Goal: Find specific page/section: Find specific page/section

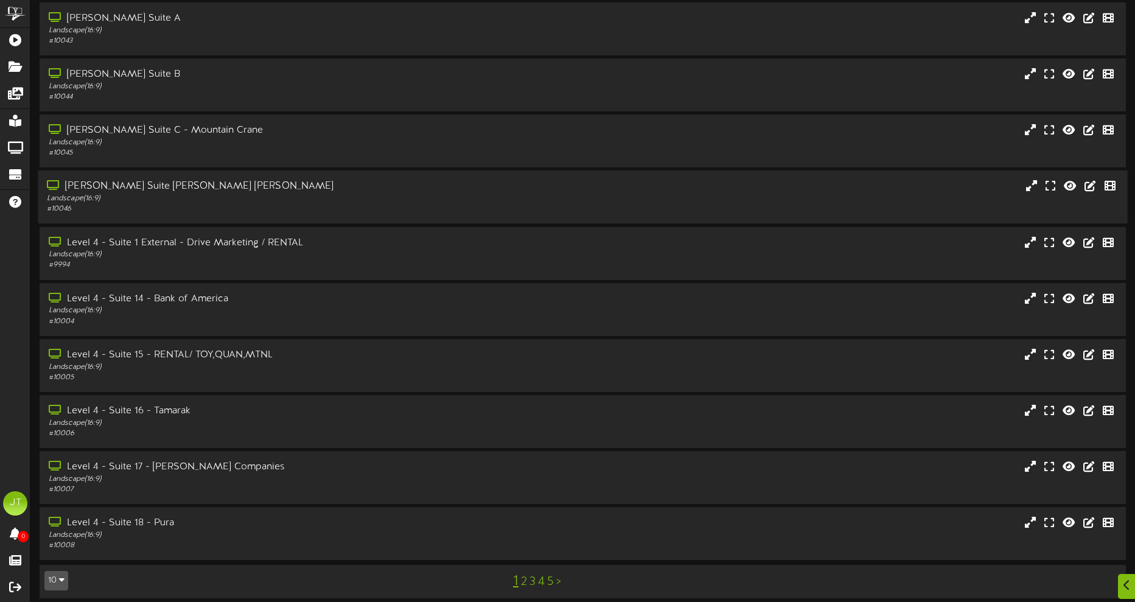
scroll to position [51, 0]
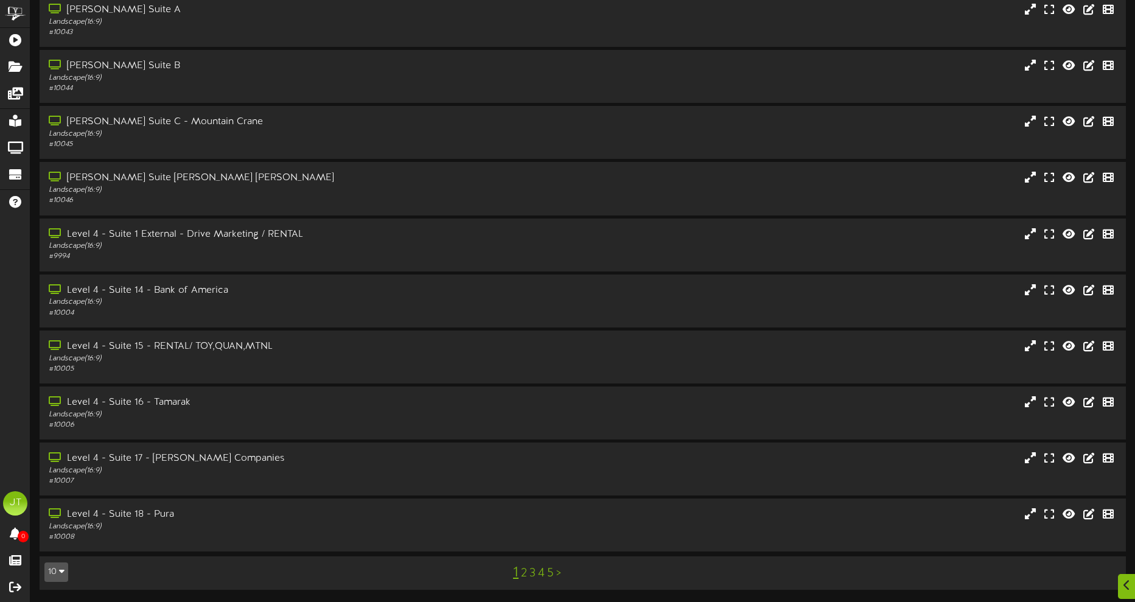
click at [561, 481] on link ">" at bounding box center [558, 573] width 5 height 13
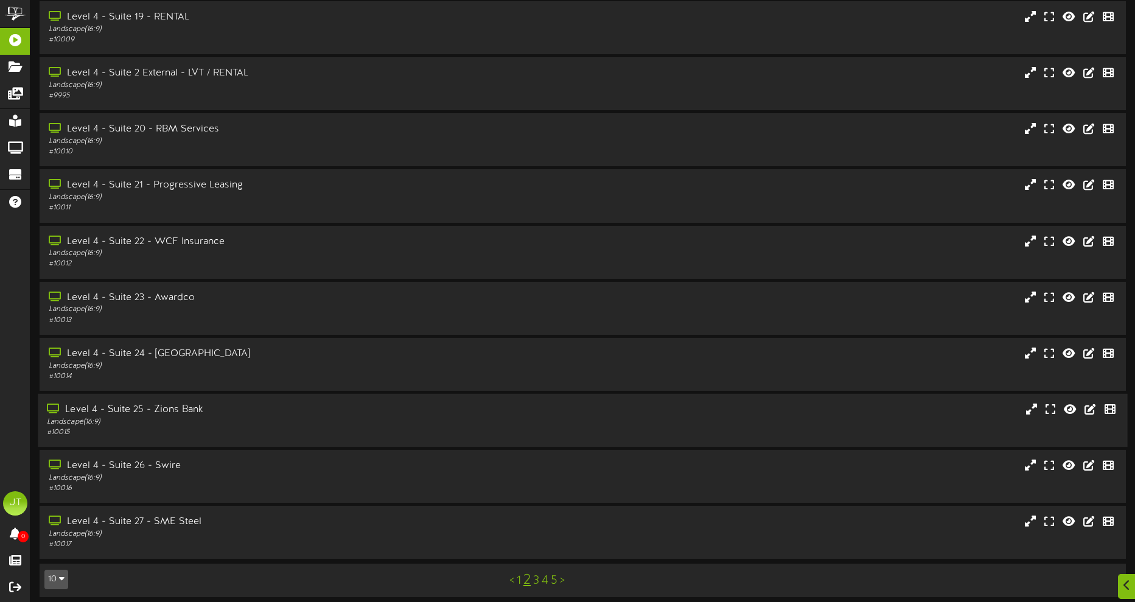
scroll to position [51, 0]
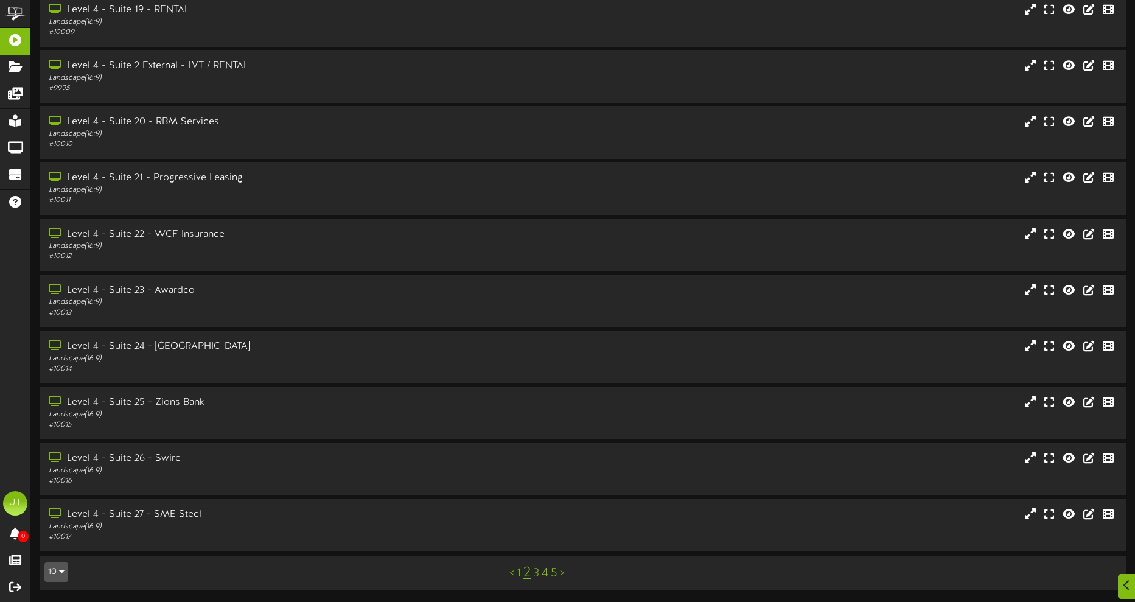
click at [563, 481] on link ">" at bounding box center [562, 573] width 5 height 13
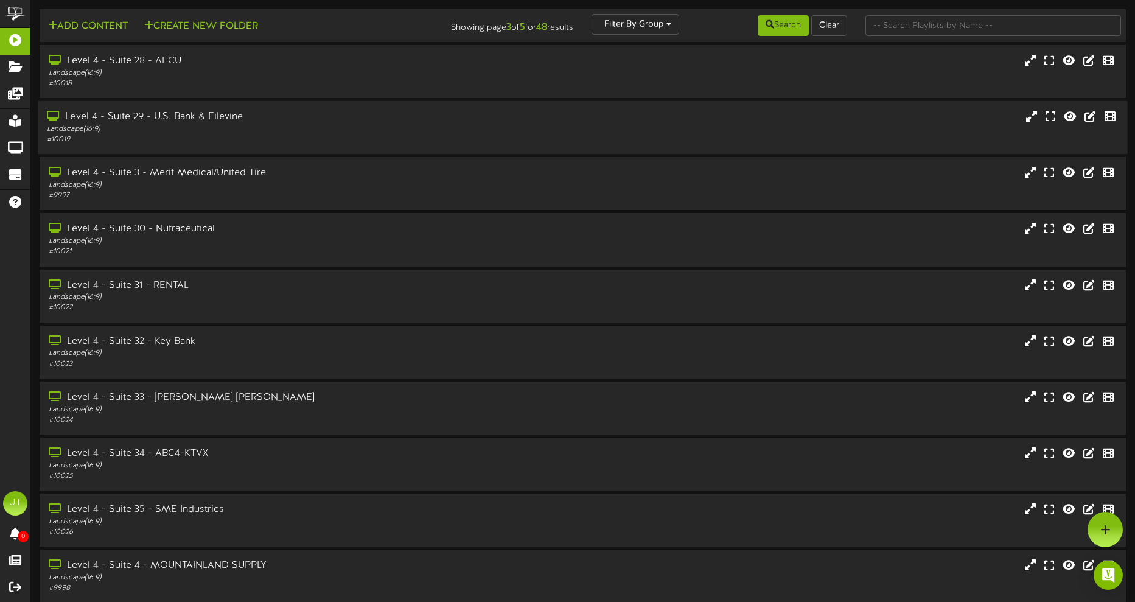
click at [302, 116] on div "Level 4 - Suite 29 - U.S. Bank & Filevine" at bounding box center [265, 117] width 436 height 14
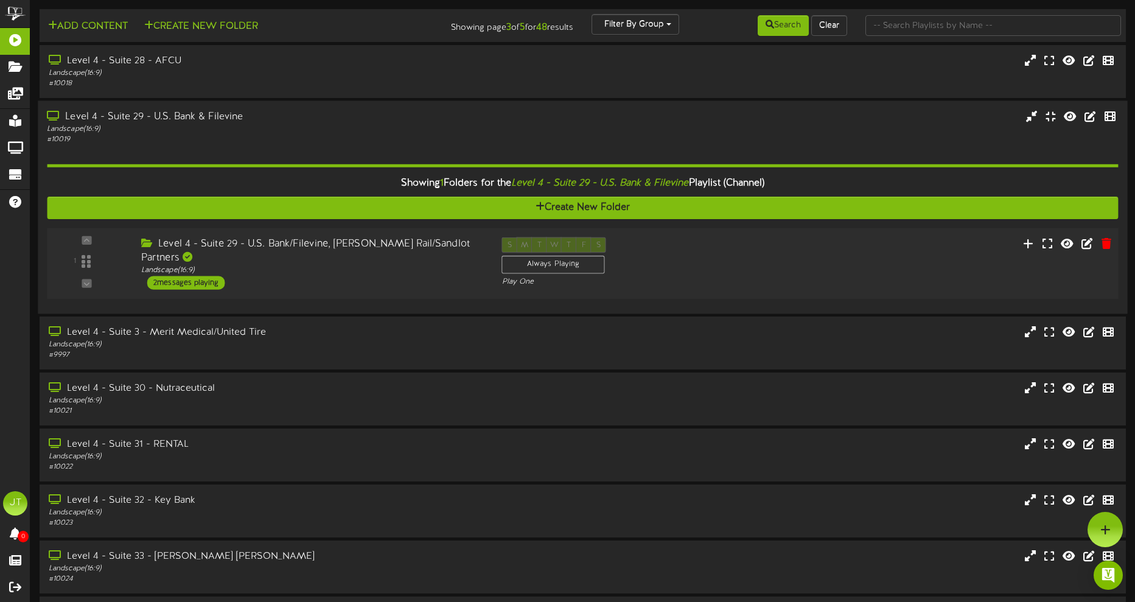
click at [205, 276] on div "2 messages playing" at bounding box center [186, 282] width 78 height 13
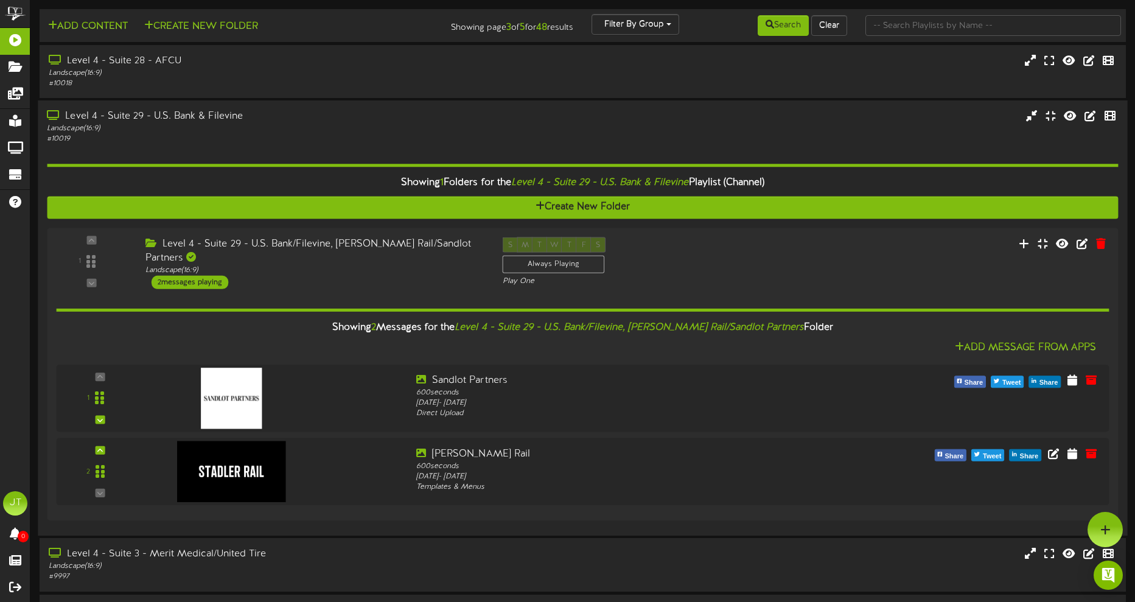
click at [246, 139] on div "# 10019" at bounding box center [265, 139] width 436 height 10
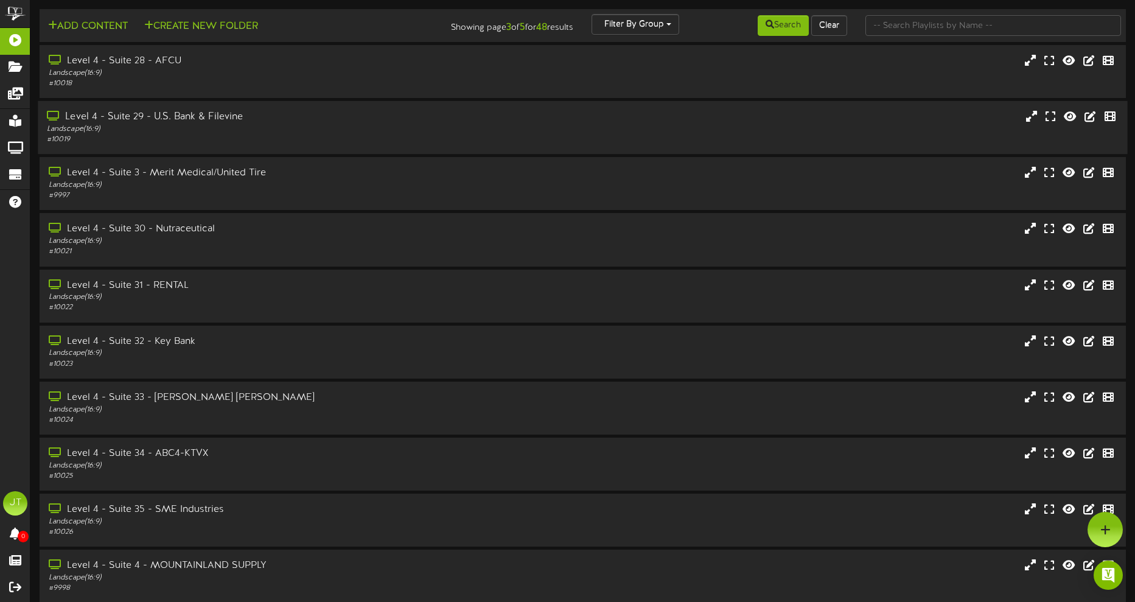
click at [270, 119] on div "Level 4 - Suite 29 - U.S. Bank & Filevine" at bounding box center [265, 117] width 436 height 14
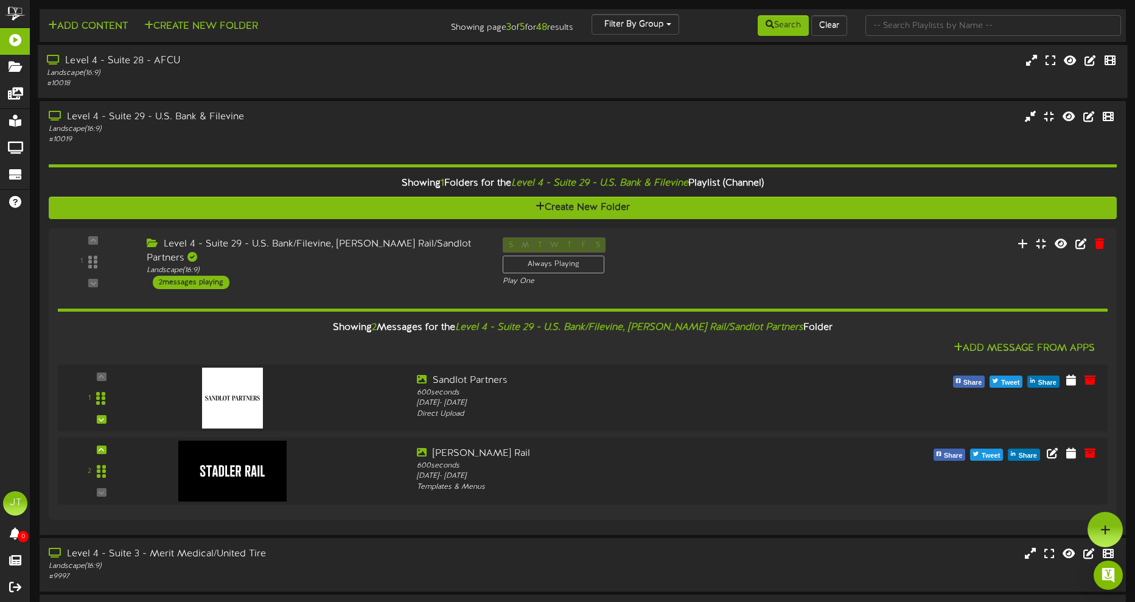
click at [288, 75] on div "Landscape ( 16:9 )" at bounding box center [265, 73] width 436 height 10
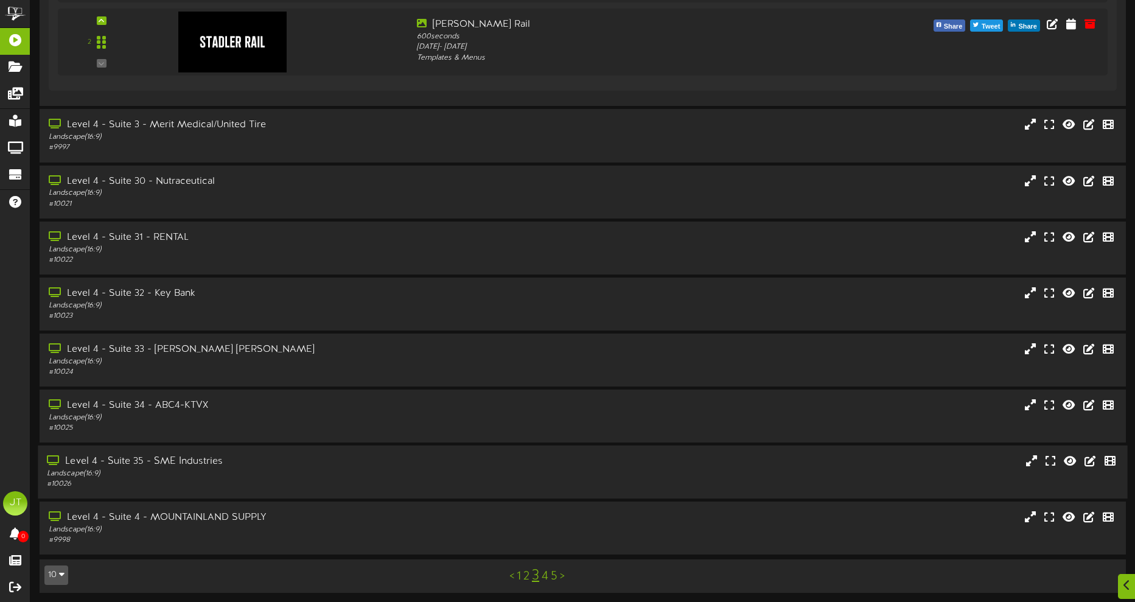
scroll to position [587, 0]
click at [269, 472] on div "Landscape ( 16:9 )" at bounding box center [265, 473] width 436 height 10
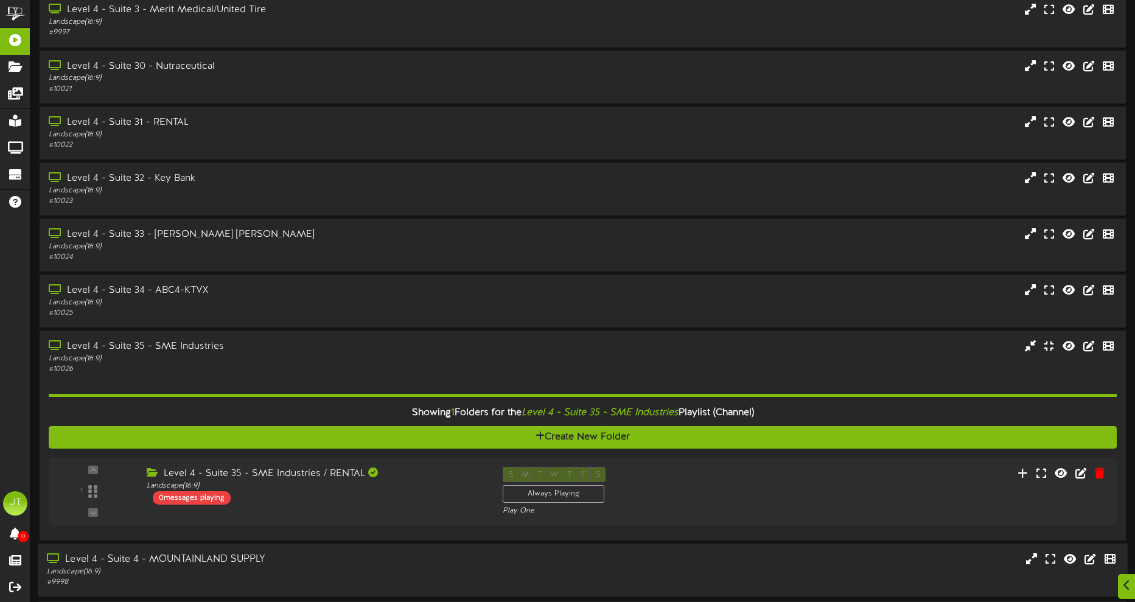
scroll to position [744, 0]
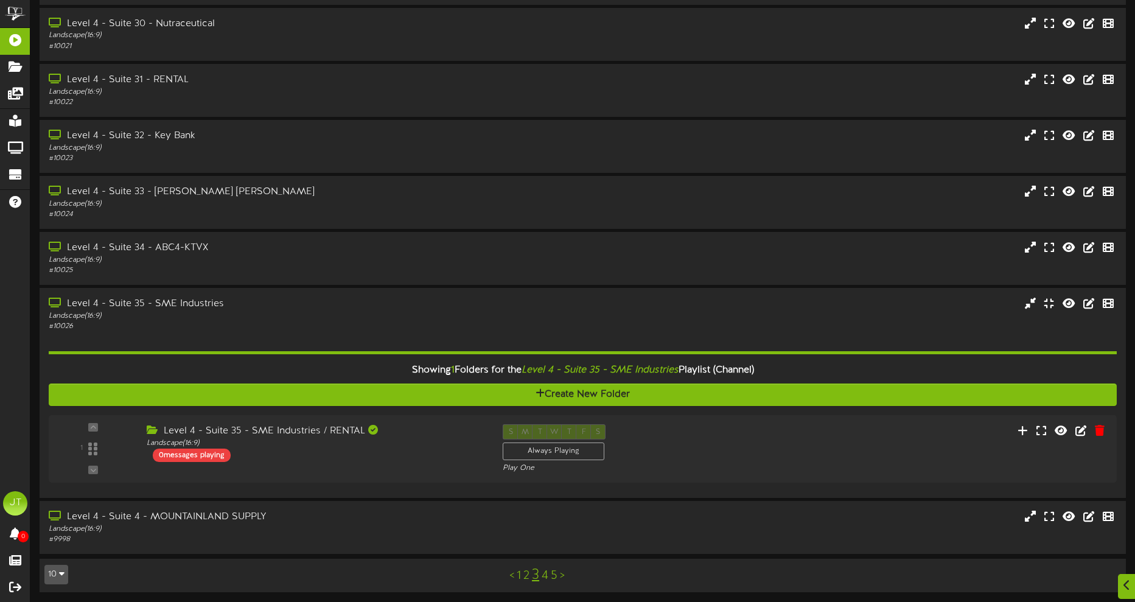
click at [544, 481] on link "4" at bounding box center [545, 575] width 7 height 13
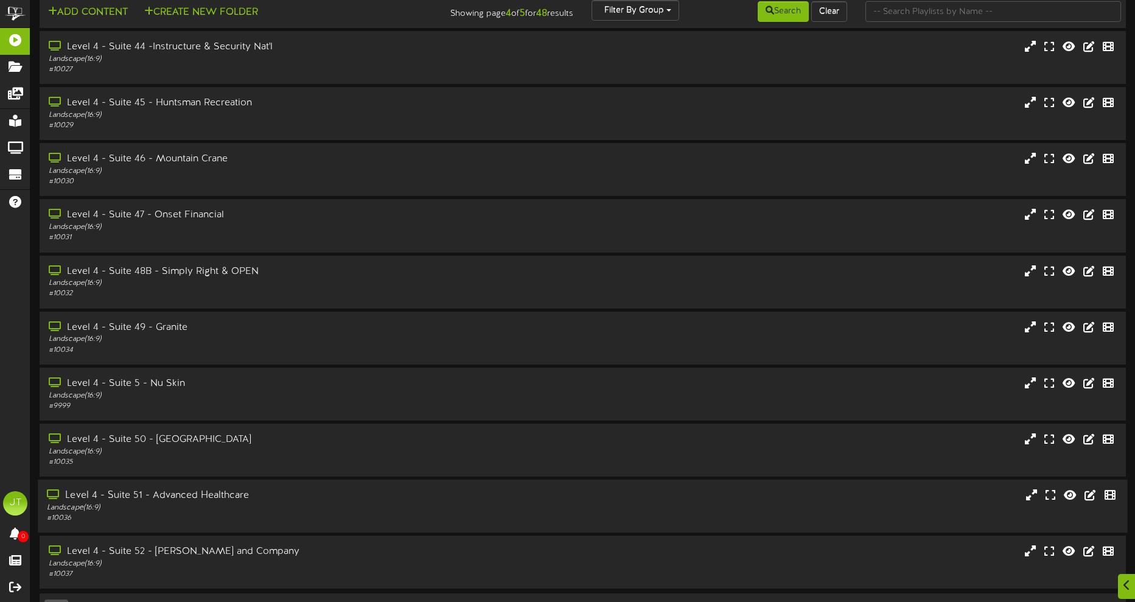
scroll to position [51, 0]
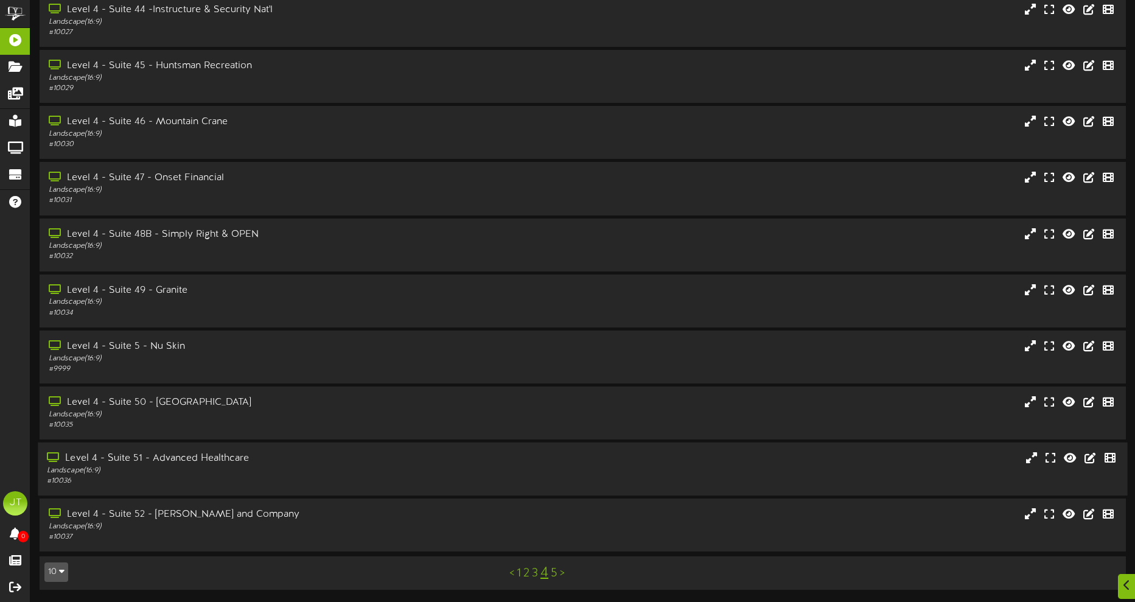
click at [299, 461] on div "Level 4 - Suite 51 - Advanced Healthcare" at bounding box center [265, 459] width 436 height 14
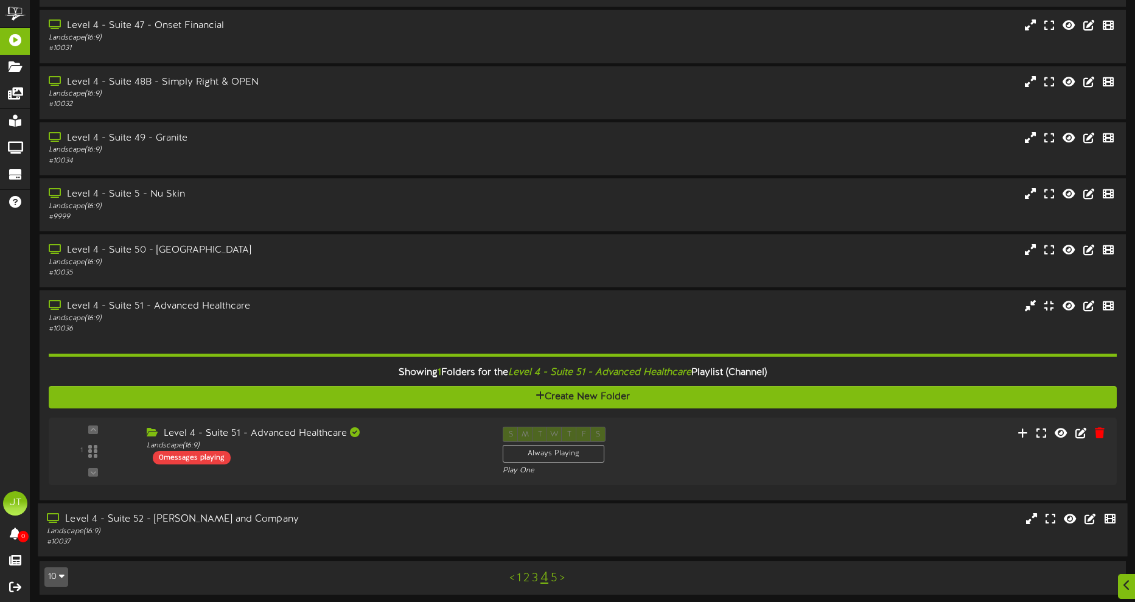
scroll to position [208, 0]
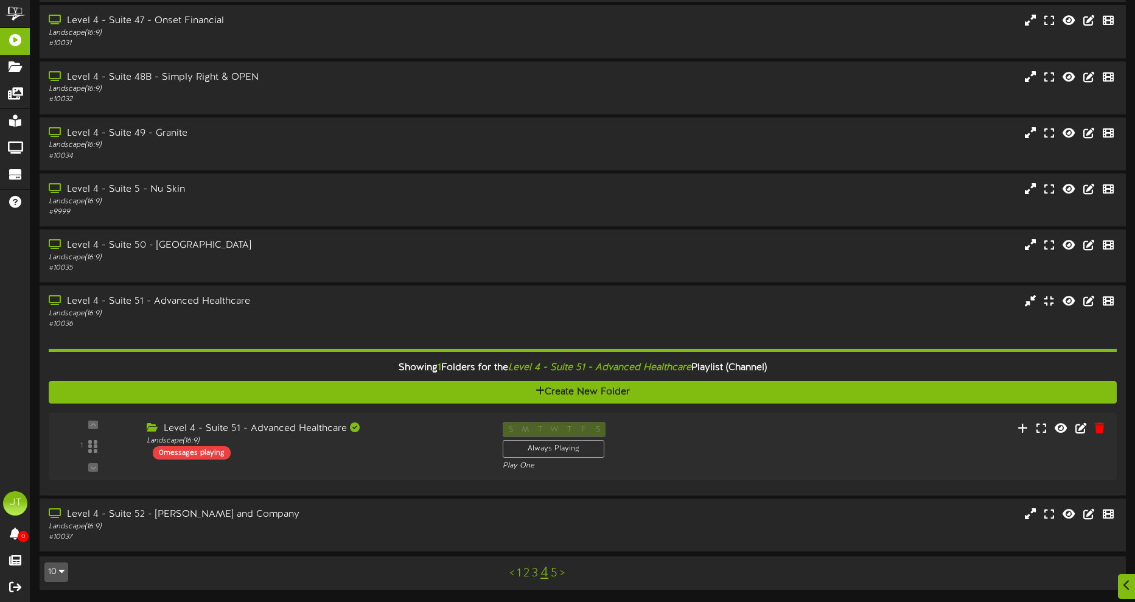
click at [553, 481] on link "5" at bounding box center [554, 573] width 7 height 13
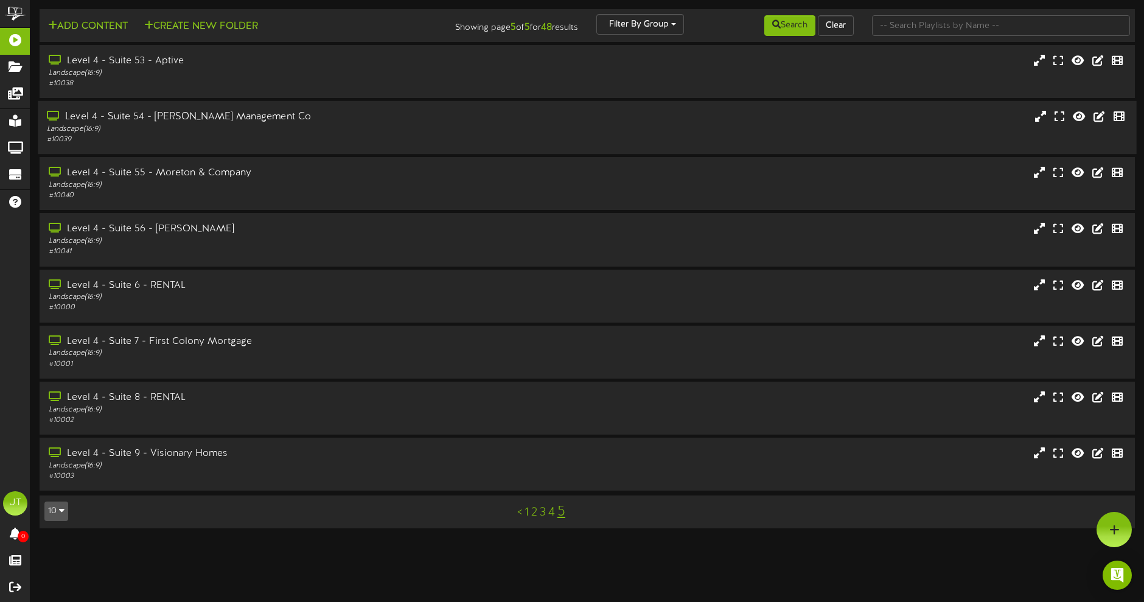
click at [326, 129] on div "Landscape ( 16:9 )" at bounding box center [266, 129] width 439 height 10
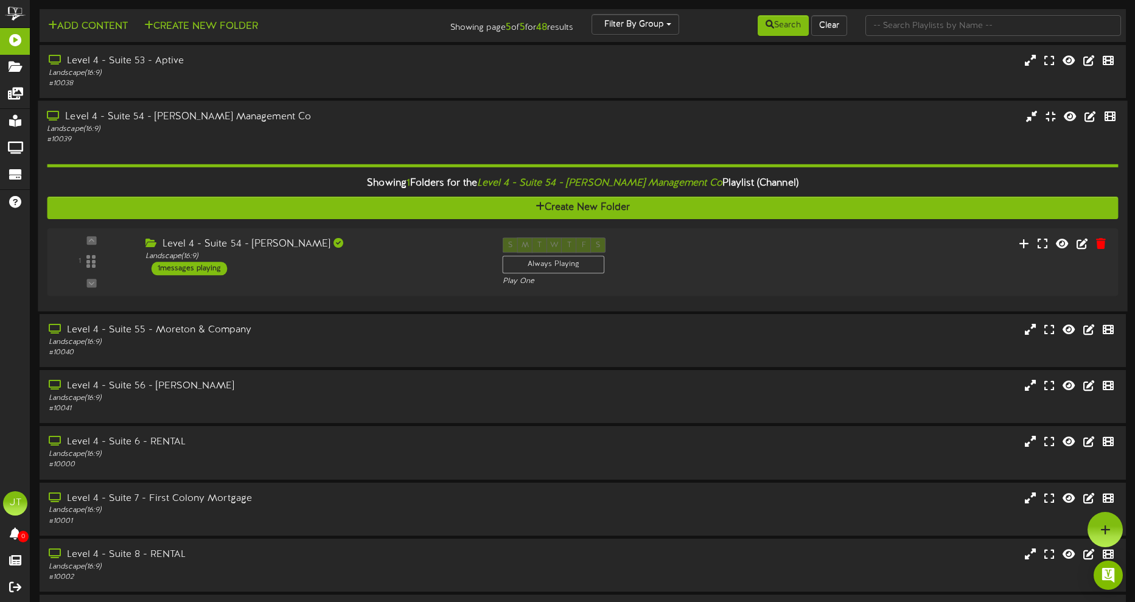
click at [304, 131] on div "Landscape ( 16:9 )" at bounding box center [265, 129] width 436 height 10
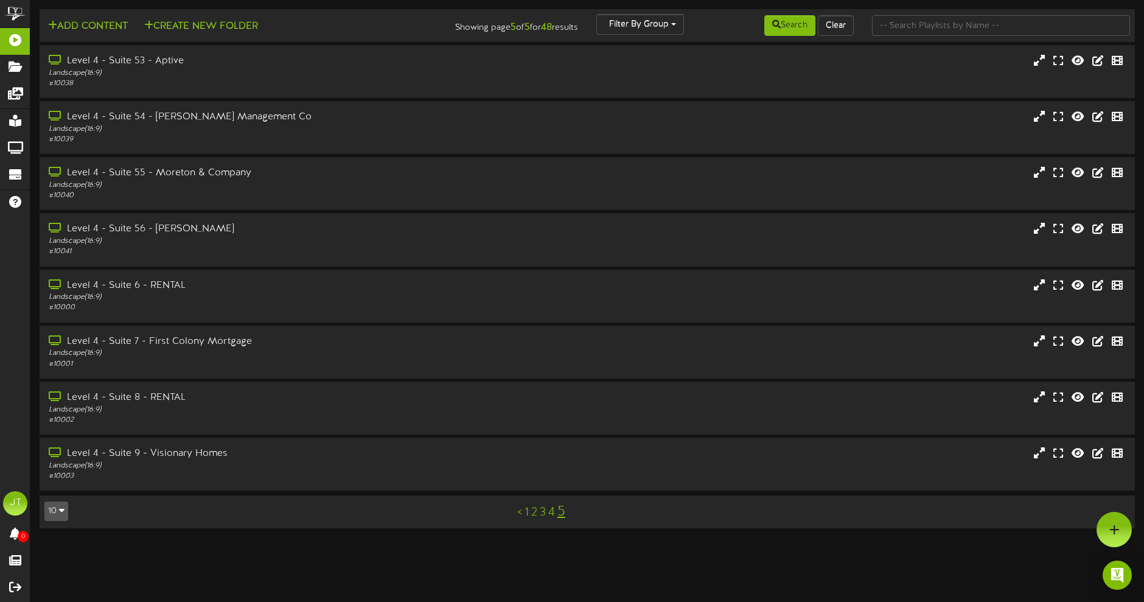
click at [525, 481] on link "1" at bounding box center [527, 512] width 4 height 13
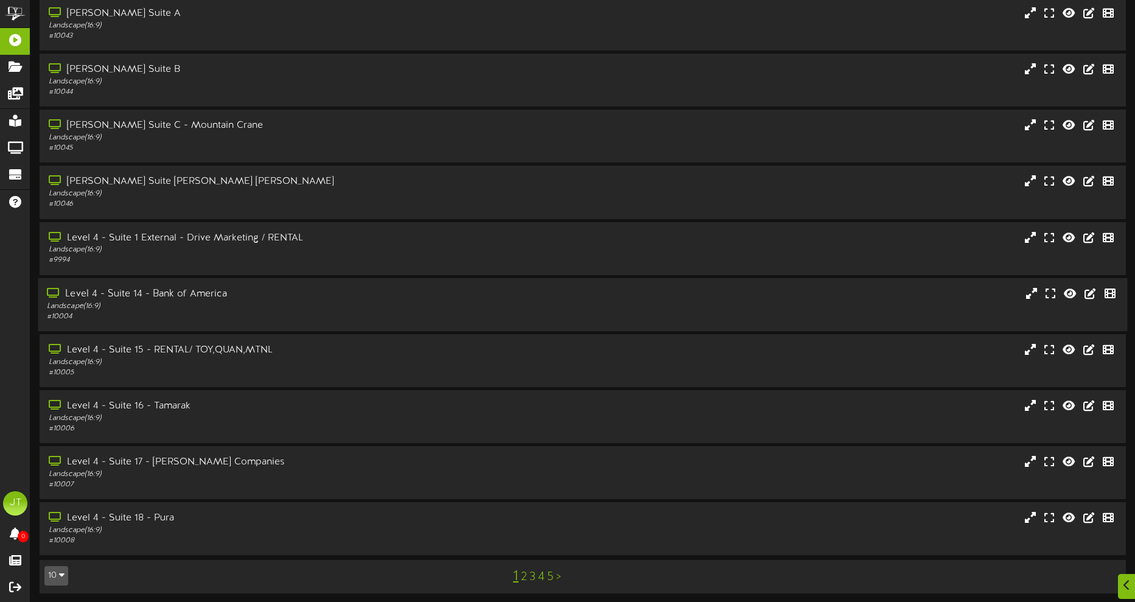
scroll to position [51, 0]
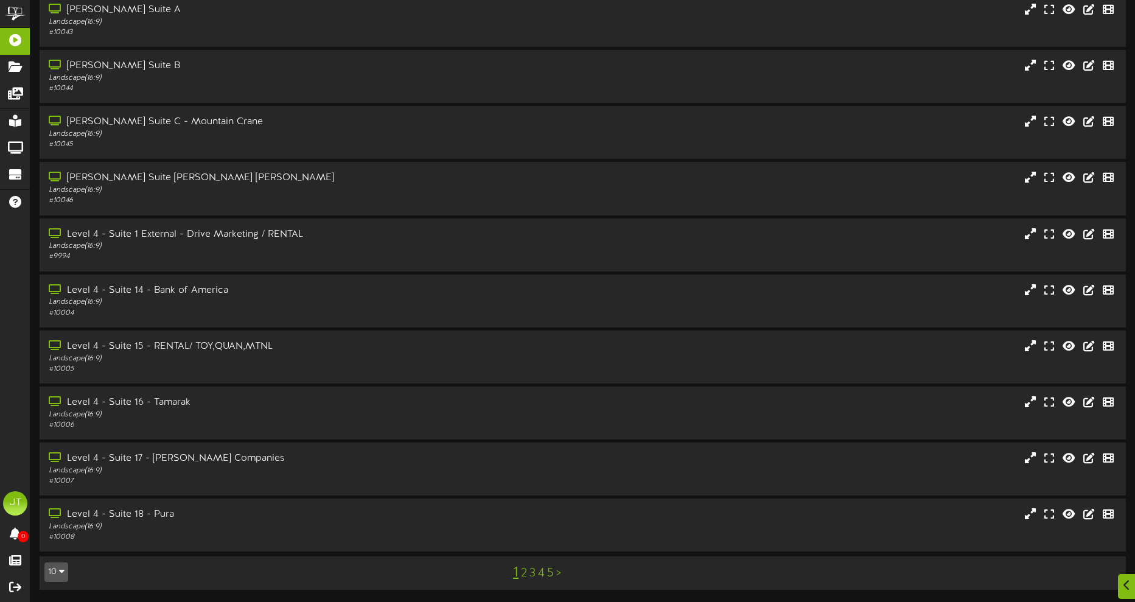
click at [548, 481] on link "5" at bounding box center [550, 573] width 7 height 13
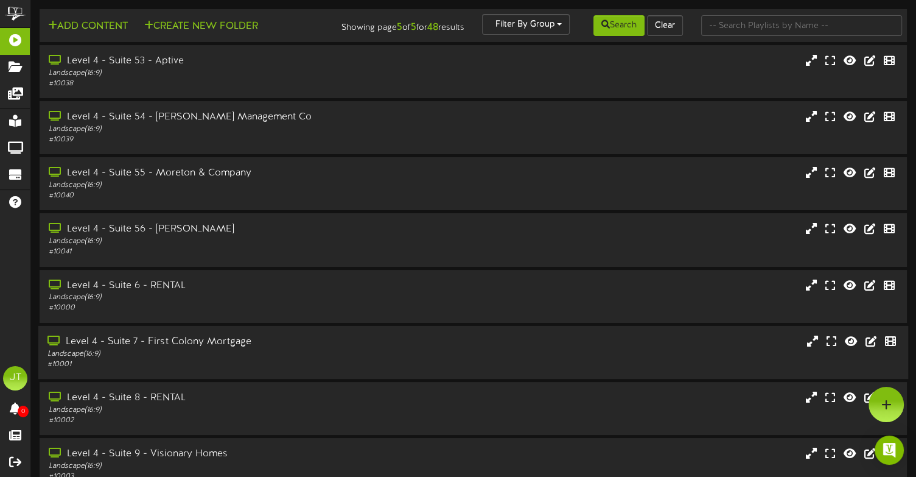
click at [411, 357] on div "Level 4 - Suite 7 - First Colony Mortgage Landscape ( 16:9 ) # 10001" at bounding box center [473, 352] width 870 height 35
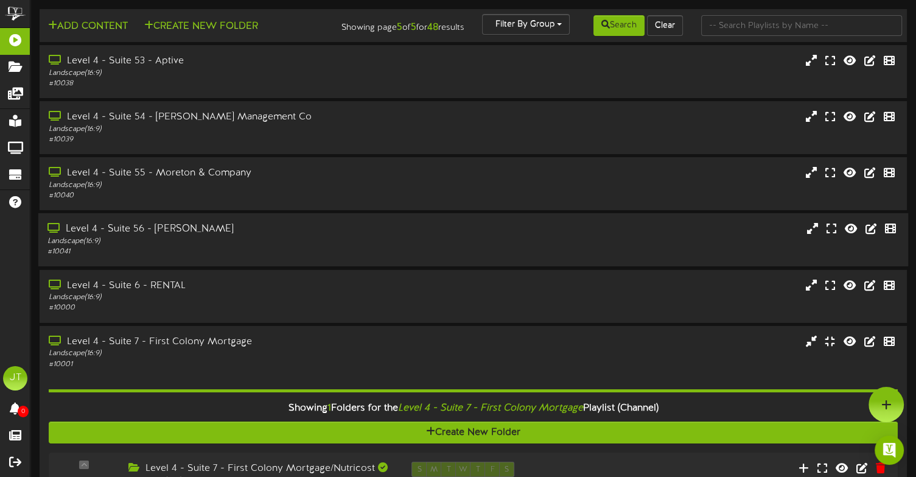
click at [445, 223] on div at bounding box center [581, 222] width 363 height 1
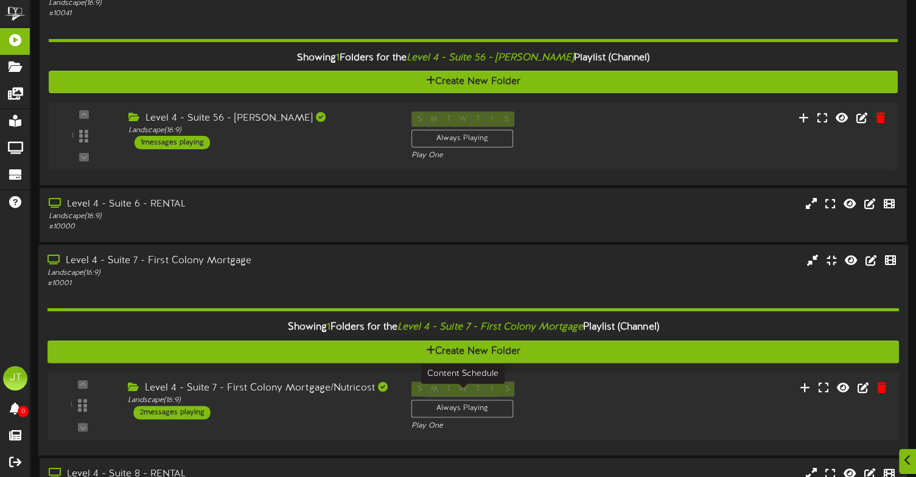
scroll to position [386, 0]
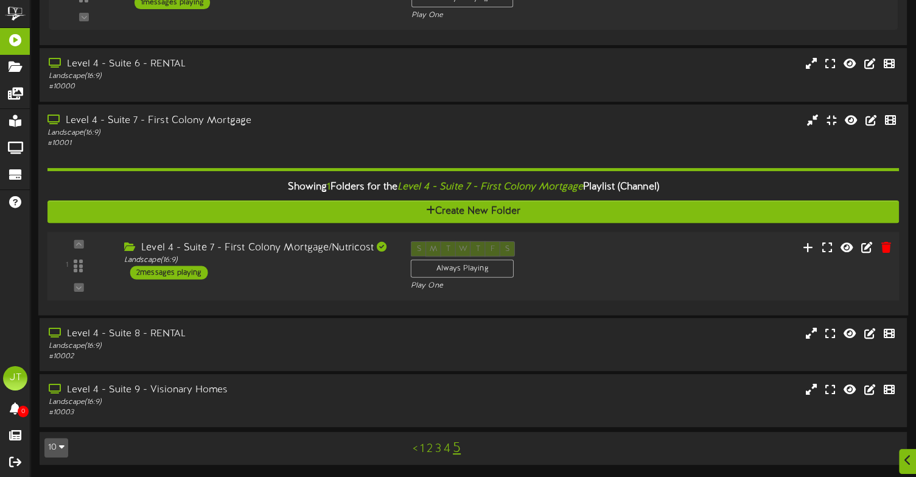
click at [341, 279] on div "1 ( 16:9" at bounding box center [473, 265] width 860 height 50
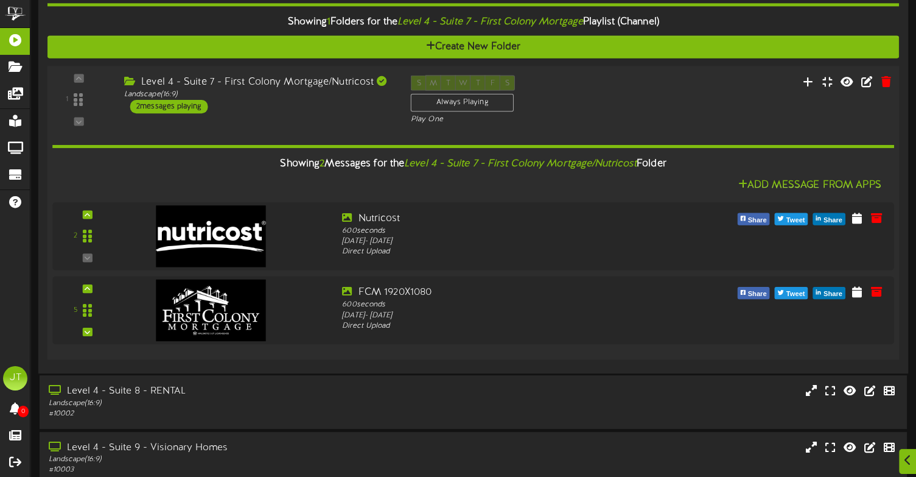
scroll to position [544, 0]
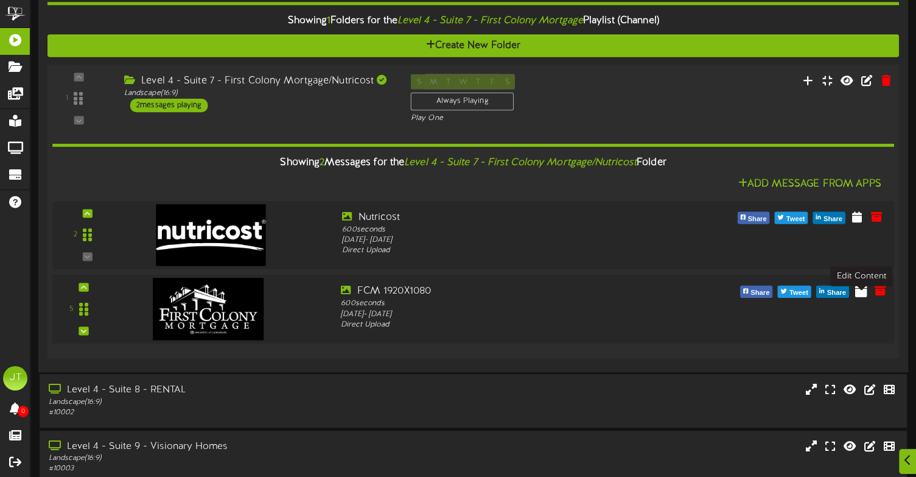
click at [857, 296] on icon at bounding box center [861, 288] width 12 height 13
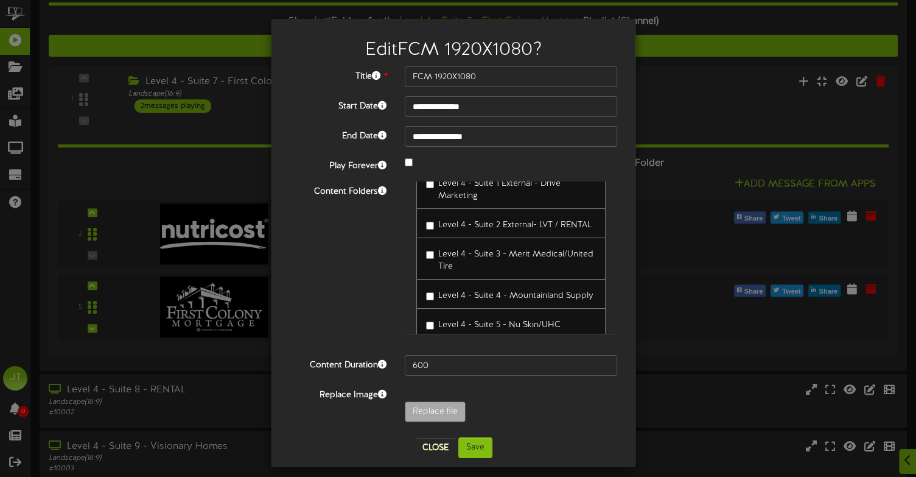
scroll to position [0, 0]
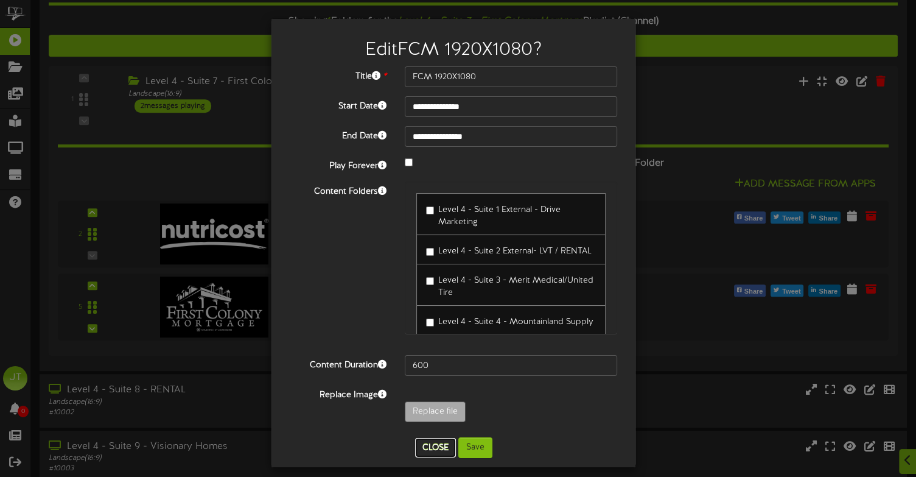
click at [427, 452] on button "Close" at bounding box center [435, 447] width 41 height 19
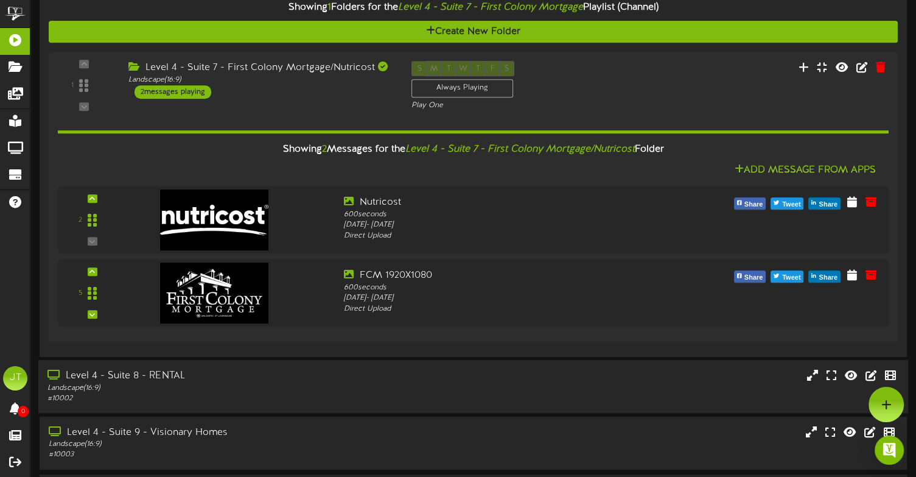
scroll to position [608, 0]
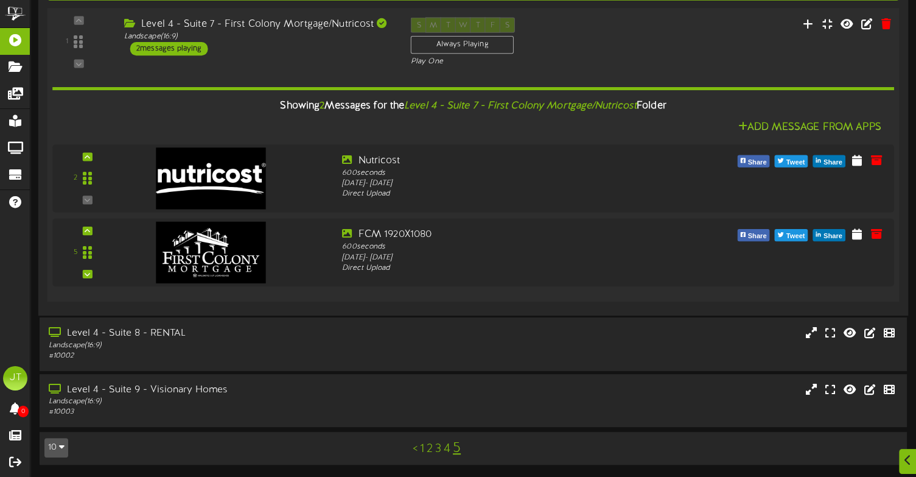
click at [749, 63] on div "1 ( 16:9" at bounding box center [473, 42] width 860 height 50
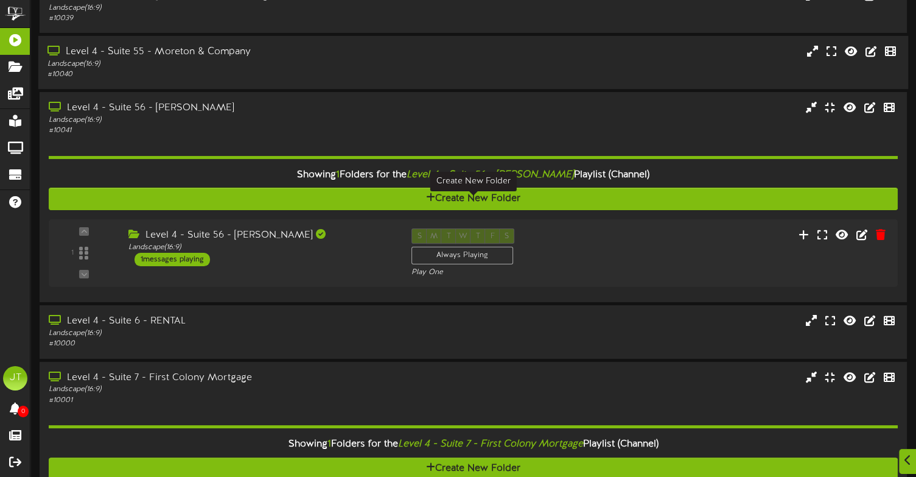
scroll to position [0, 0]
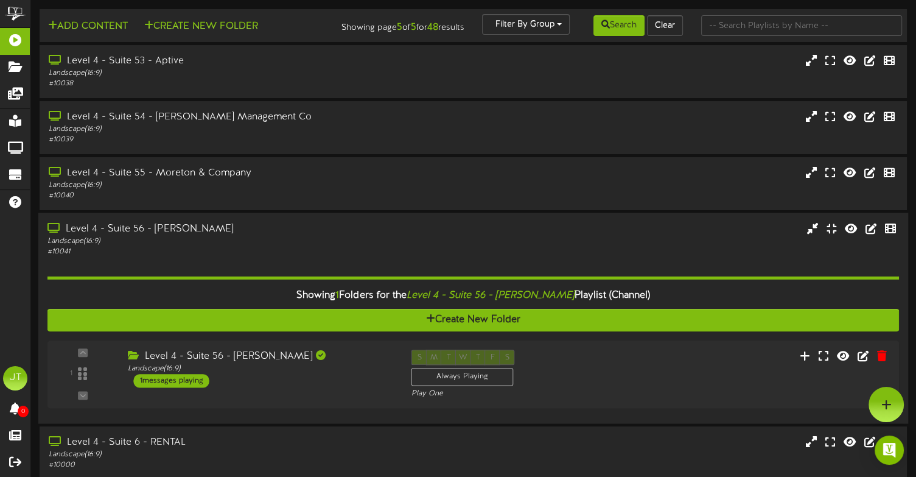
click at [450, 241] on div "Level 4 - Suite 56 - Ken Garff Landscape ( 16:9 ) # 10041" at bounding box center [473, 239] width 870 height 35
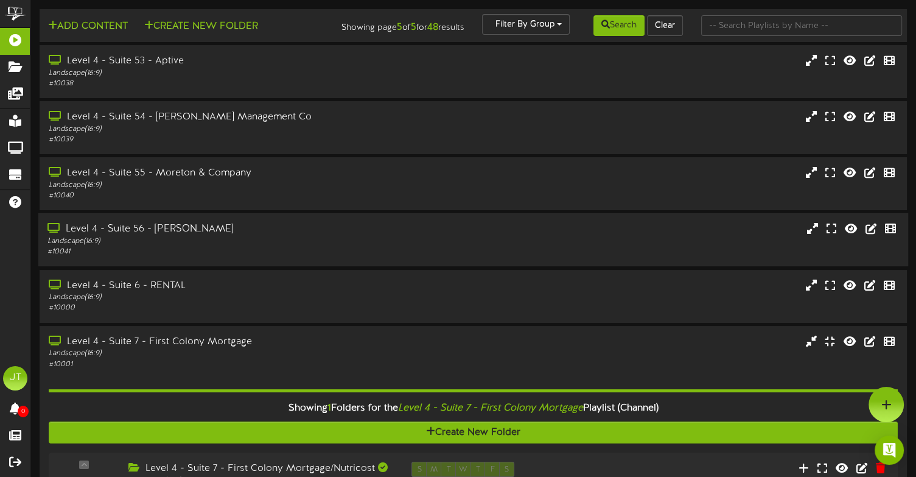
click at [411, 254] on div "Level 4 - Suite 56 - Ken Garff Landscape ( 16:9 ) # 10041" at bounding box center [473, 239] width 870 height 35
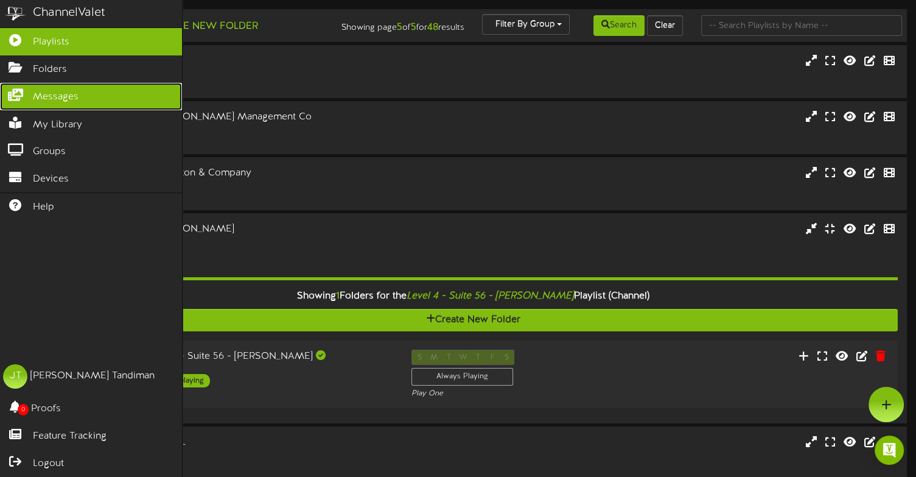
click at [16, 99] on link "Messages" at bounding box center [91, 96] width 182 height 27
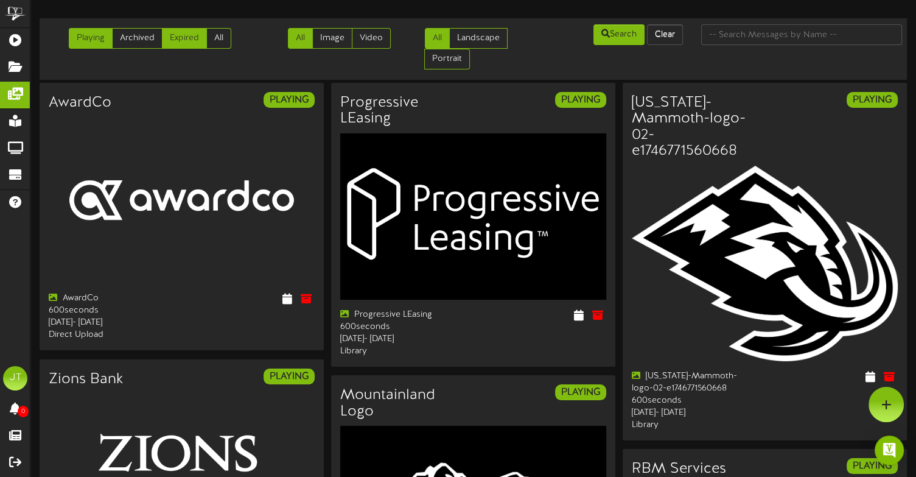
click at [173, 35] on link "Expired" at bounding box center [184, 38] width 45 height 21
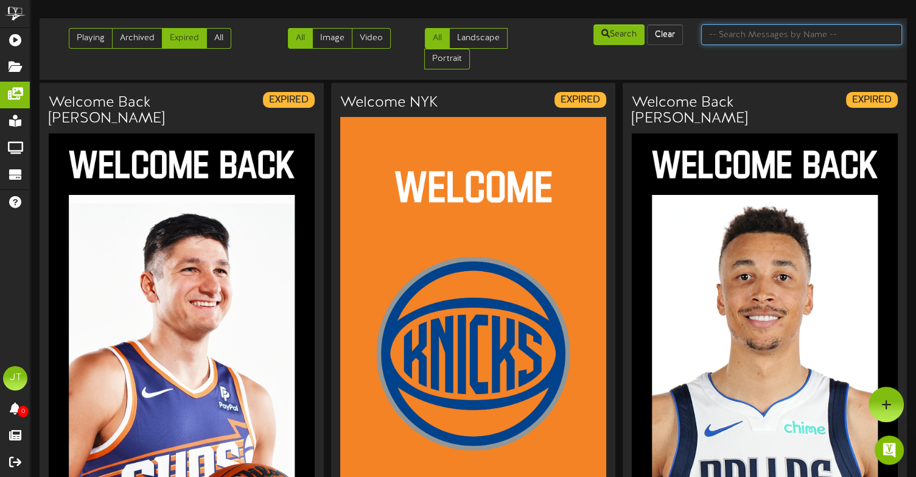
click at [723, 29] on input "text" at bounding box center [801, 34] width 201 height 21
type input "us bank"
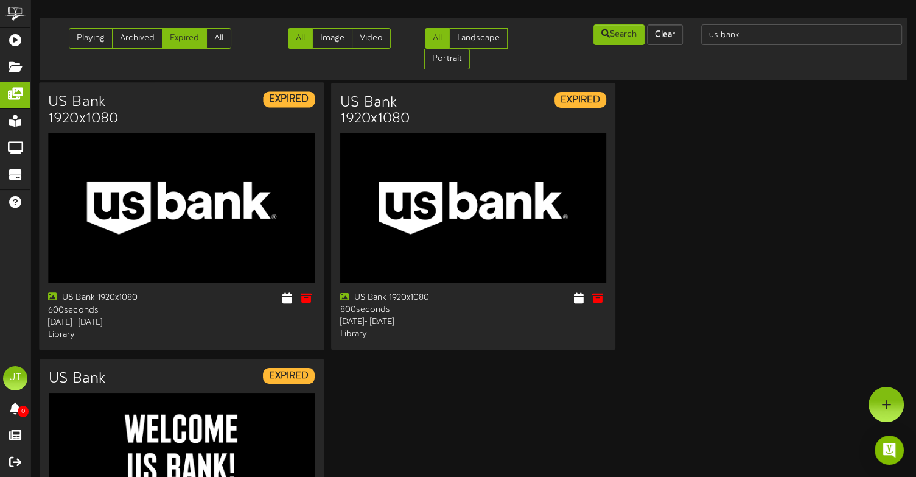
click at [270, 301] on div at bounding box center [252, 300] width 142 height 16
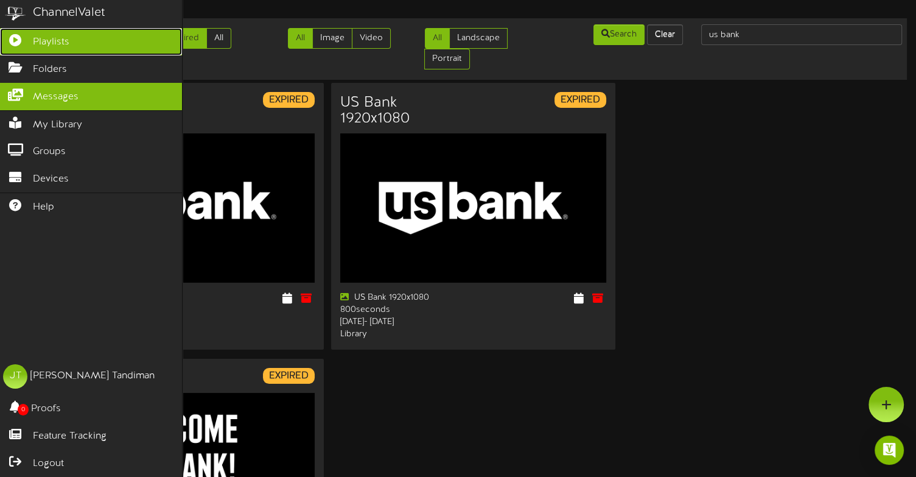
click at [17, 43] on icon at bounding box center [15, 38] width 30 height 9
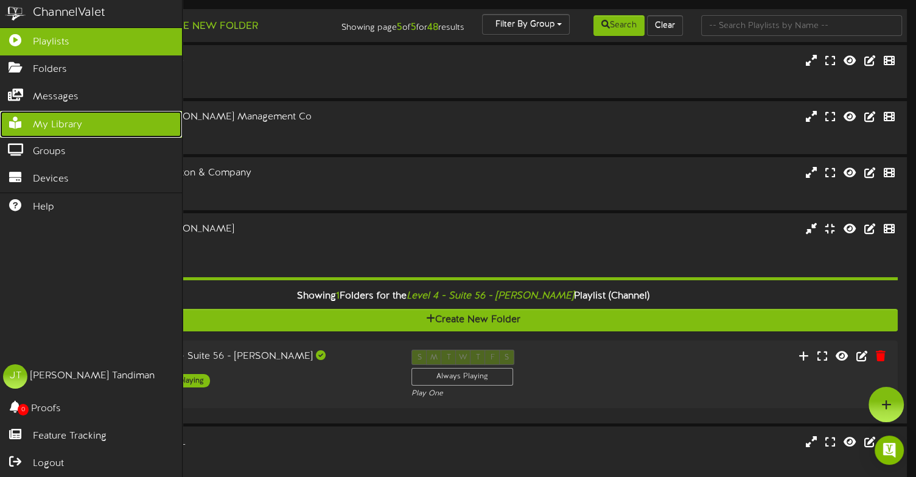
click at [32, 129] on link "My Library" at bounding box center [91, 124] width 182 height 27
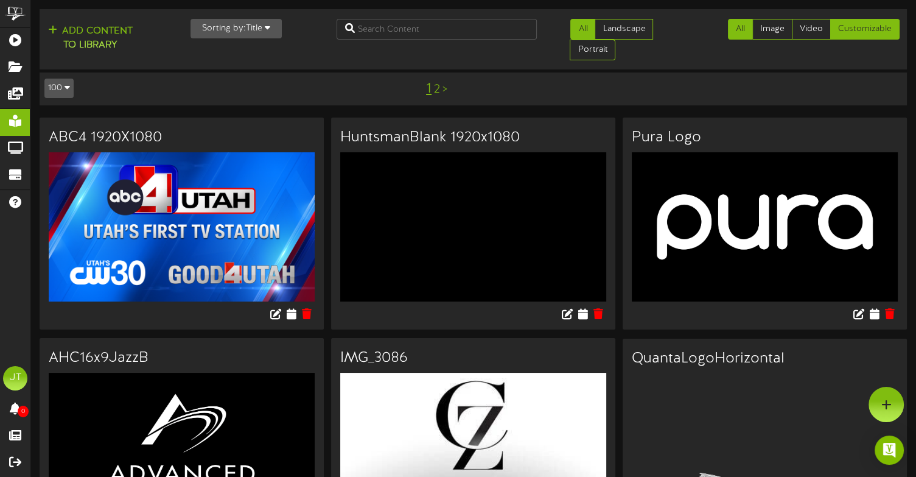
click at [849, 32] on link "Customizable" at bounding box center [864, 29] width 69 height 21
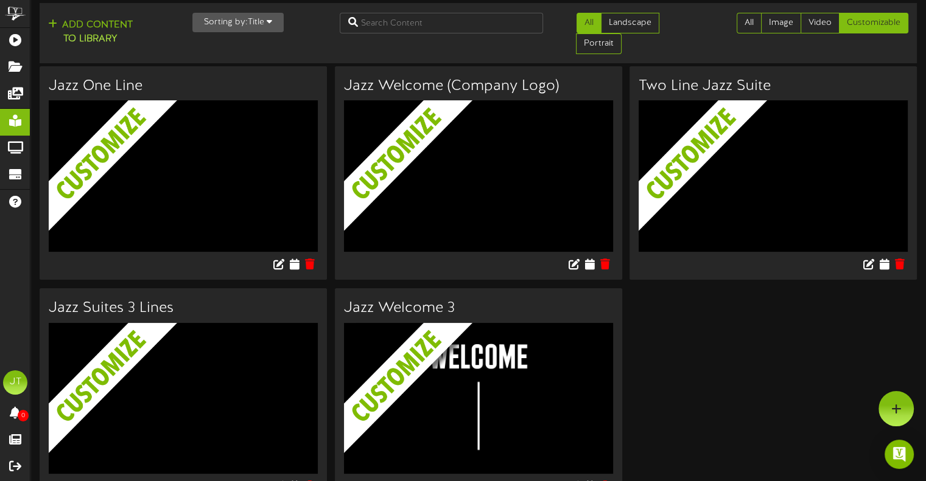
scroll to position [2, 0]
